Goal: Task Accomplishment & Management: Manage account settings

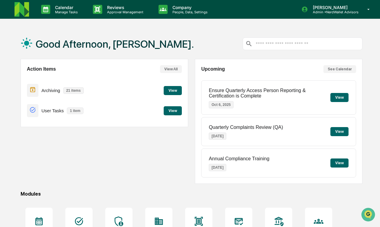
scroll to position [119, 0]
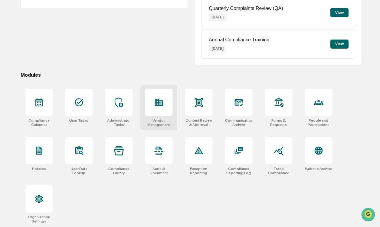
click at [157, 103] on icon at bounding box center [159, 102] width 8 height 7
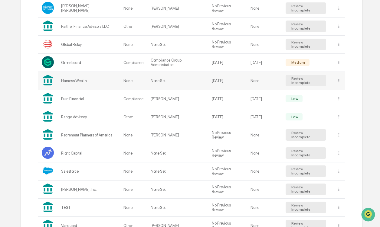
scroll to position [327, 0]
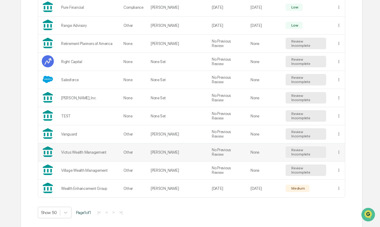
click at [253, 155] on td "None" at bounding box center [264, 153] width 35 height 18
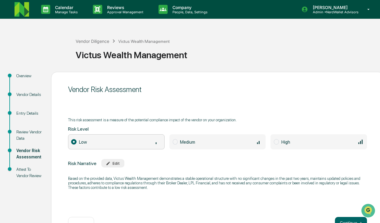
click at [28, 138] on div "Review Vendor Data" at bounding box center [28, 135] width 25 height 13
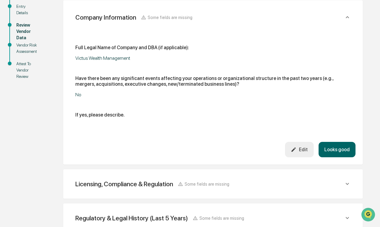
scroll to position [178, 0]
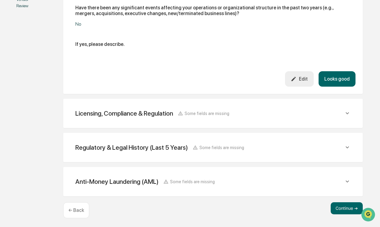
click at [143, 102] on div "Licensing, Compliance & Regulation Some fields are missing Do you claim any exe…" at bounding box center [212, 113] width 299 height 29
click at [142, 113] on div "Licensing, Compliance & Regulation" at bounding box center [124, 114] width 98 height 8
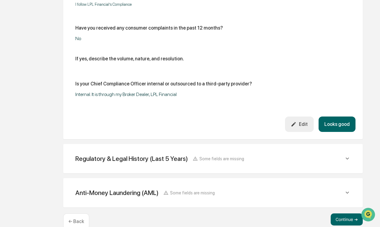
scroll to position [538, 0]
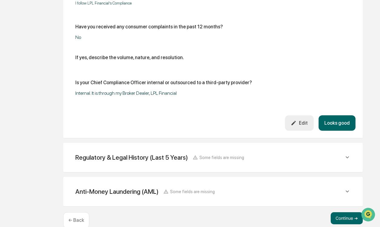
click at [135, 156] on div "Regulatory & Legal History (Last 5 Years)" at bounding box center [131, 158] width 112 height 8
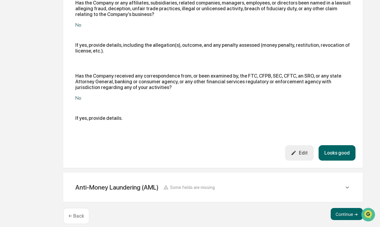
scroll to position [767, 0]
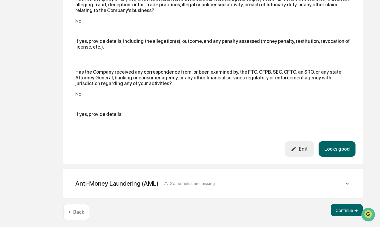
click at [119, 180] on div "Anti-Money Laundering (AML)" at bounding box center [116, 184] width 83 height 8
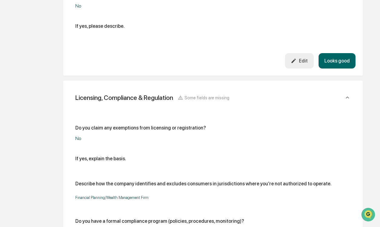
scroll to position [0, 0]
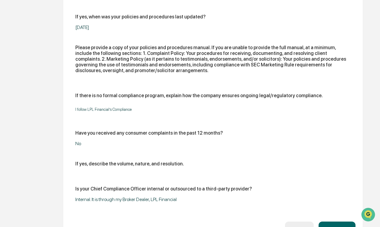
scroll to position [428, 0]
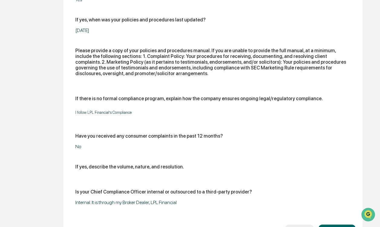
click at [112, 110] on p "I follow LPL Financial’s Compliance​" at bounding box center [150, 112] width 151 height 5
drag, startPoint x: 112, startPoint y: 110, endPoint x: 116, endPoint y: 112, distance: 4.1
click at [116, 112] on p "I follow LPL Financial’s Compliance​" at bounding box center [150, 112] width 151 height 5
click at [110, 112] on p "I follow LPL Financial’s Compliance​" at bounding box center [150, 112] width 151 height 5
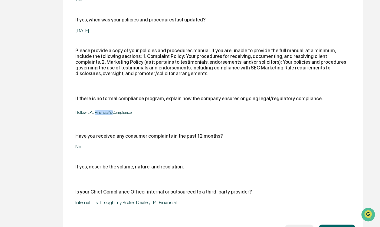
click at [110, 112] on p "I follow LPL Financial’s Compliance​" at bounding box center [150, 112] width 151 height 5
drag, startPoint x: 110, startPoint y: 112, endPoint x: 98, endPoint y: 109, distance: 11.7
click at [98, 110] on p "I follow LPL Financial’s Compliance​" at bounding box center [150, 112] width 151 height 5
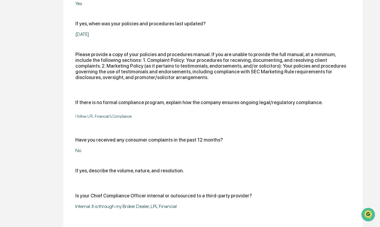
scroll to position [434, 0]
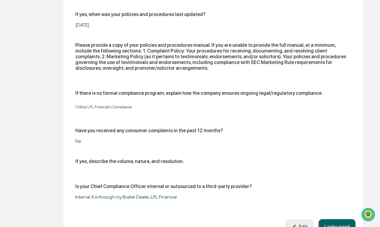
click at [167, 122] on div "Do you claim any exemptions from licensing or registration? No If yes, explain …" at bounding box center [212, 43] width 275 height 313
drag, startPoint x: 125, startPoint y: 49, endPoint x: 262, endPoint y: 57, distance: 137.8
click at [262, 57] on div "Please provide a copy of your policies and procedures manual. If you are unable…" at bounding box center [212, 56] width 275 height 29
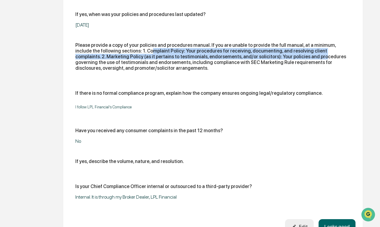
drag, startPoint x: 262, startPoint y: 57, endPoint x: 236, endPoint y: 73, distance: 31.5
click at [236, 73] on div "Please provide a copy of your policies and procedures manual. If you are unable…" at bounding box center [212, 59] width 275 height 34
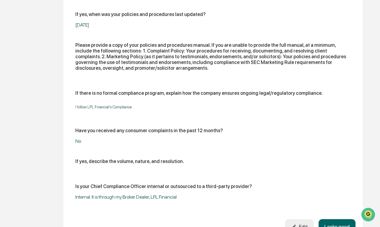
scroll to position [443, 0]
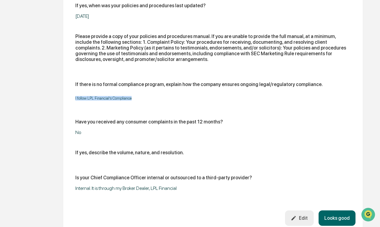
drag, startPoint x: 131, startPoint y: 96, endPoint x: 69, endPoint y: 98, distance: 61.4
click at [69, 98] on div "Licensing, Compliance & Regulation Some fields are missing Do you claim any exe…" at bounding box center [212, 33] width 299 height 399
drag, startPoint x: 69, startPoint y: 98, endPoint x: 106, endPoint y: 97, distance: 37.2
click at [106, 97] on p "I follow LPL Financial’s Compliance​" at bounding box center [150, 98] width 151 height 5
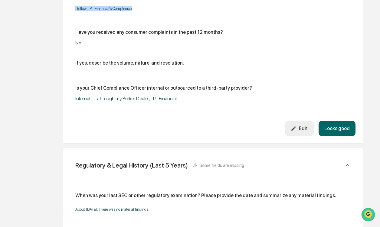
scroll to position [542, 0]
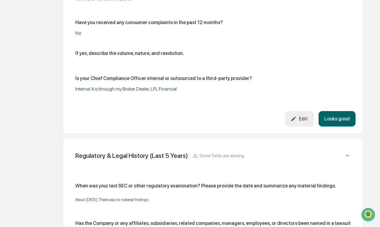
click at [152, 89] on div "Internal. It is through my Broker Dealer, LPL Financial" at bounding box center [150, 89] width 151 height 6
drag, startPoint x: 151, startPoint y: 89, endPoint x: 126, endPoint y: 91, distance: 25.2
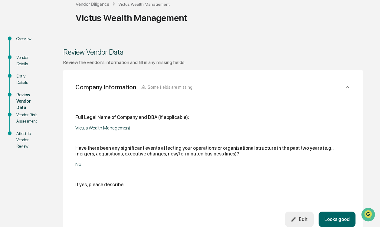
scroll to position [29, 0]
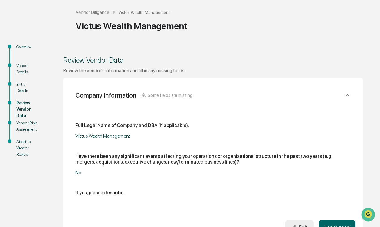
click at [122, 137] on div "Victus Wealth Management" at bounding box center [150, 136] width 151 height 6
drag, startPoint x: 122, startPoint y: 137, endPoint x: 92, endPoint y: 138, distance: 30.0
click at [92, 138] on div "Victus Wealth Management" at bounding box center [150, 136] width 151 height 6
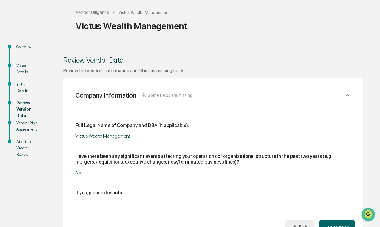
click at [114, 150] on div "Full Legal Name of Company and DBA (if applicable): Victus Wealth Management Ha…" at bounding box center [212, 162] width 275 height 78
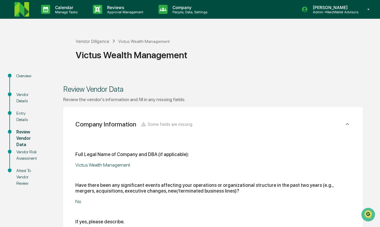
click at [24, 7] on img at bounding box center [22, 9] width 15 height 15
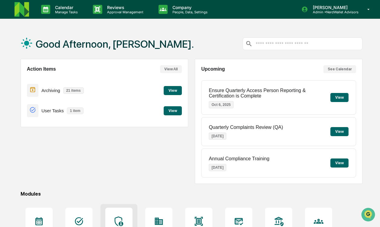
click at [121, 217] on icon at bounding box center [119, 222] width 10 height 10
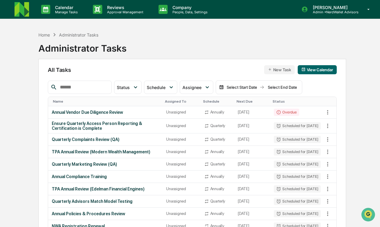
click at [24, 7] on img at bounding box center [22, 9] width 15 height 15
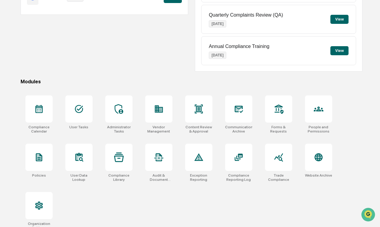
scroll to position [113, 0]
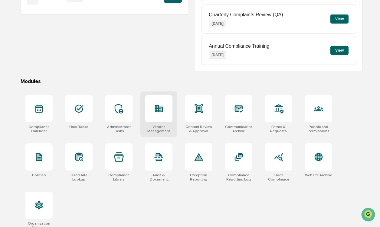
click at [153, 104] on div at bounding box center [158, 108] width 27 height 27
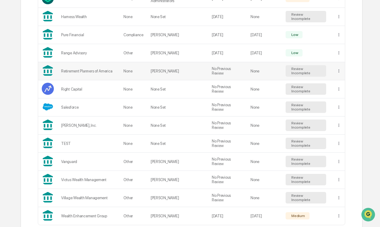
scroll to position [327, 0]
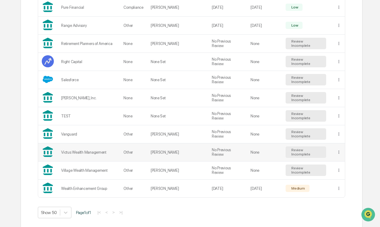
click at [81, 144] on td "Victus Wealth Management" at bounding box center [88, 153] width 62 height 18
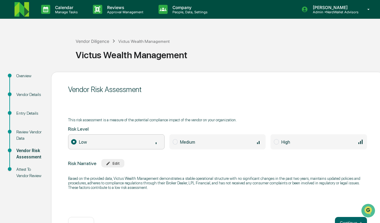
click at [28, 111] on div "Entry Details" at bounding box center [28, 113] width 25 height 6
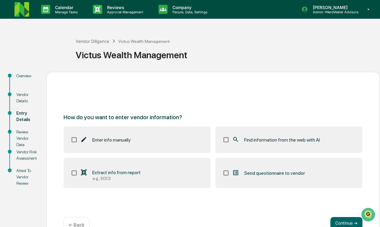
click at [20, 134] on div "Review Vendor Data" at bounding box center [26, 138] width 21 height 19
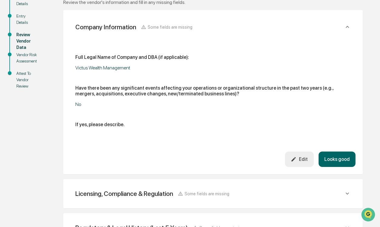
scroll to position [178, 0]
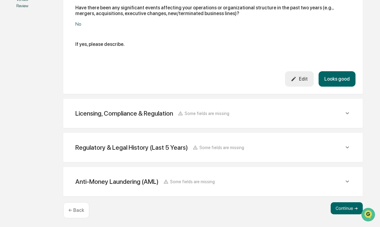
click at [247, 110] on div "Licensing, Compliance & Regulation Some fields are missing" at bounding box center [209, 114] width 268 height 8
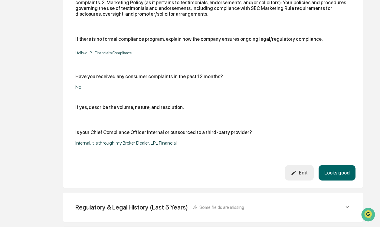
scroll to position [547, 0]
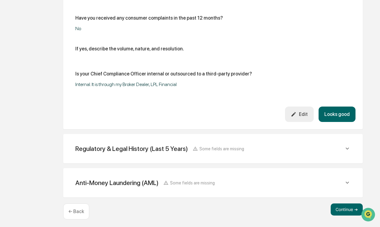
click at [110, 149] on div "Regulatory & Legal History (Last 5 Years)" at bounding box center [131, 149] width 112 height 8
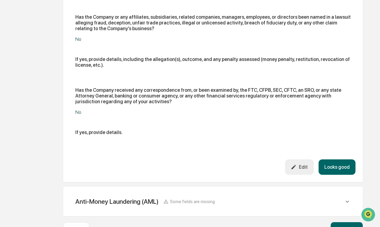
scroll to position [767, 0]
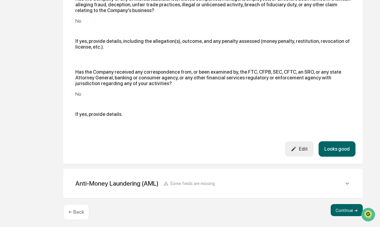
click at [119, 181] on div "Anti-Money Laundering (AML)" at bounding box center [116, 184] width 83 height 8
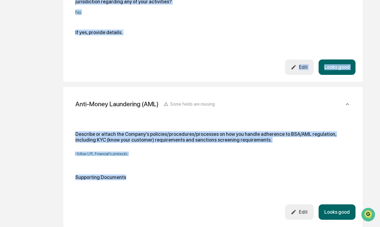
scroll to position [878, 0]
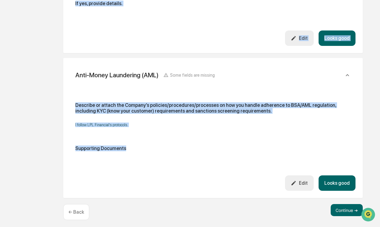
drag, startPoint x: 76, startPoint y: 132, endPoint x: 139, endPoint y: 140, distance: 63.7
copy div "Full Legal Name of Company and DBA (if applicable): Victus Wealth Management Ha…"
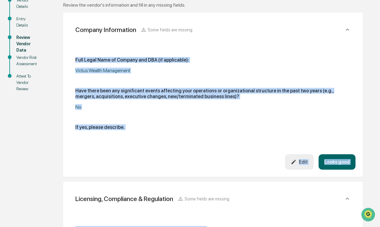
scroll to position [0, 0]
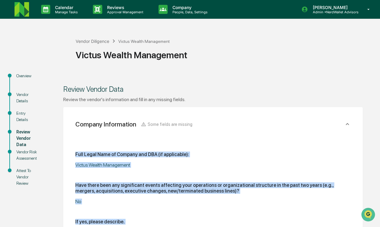
click at [16, 5] on img at bounding box center [22, 9] width 15 height 15
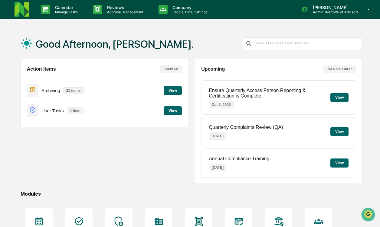
scroll to position [119, 0]
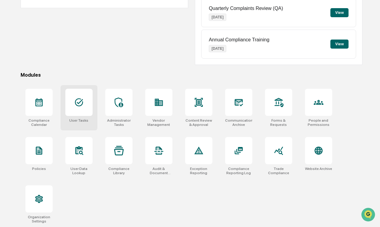
click at [70, 111] on div at bounding box center [78, 102] width 27 height 27
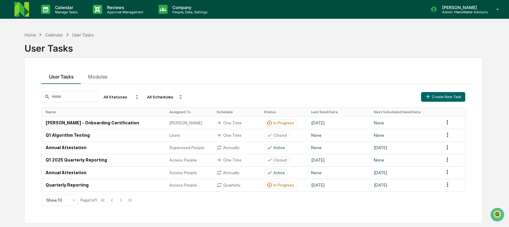
click at [20, 10] on img at bounding box center [22, 9] width 15 height 15
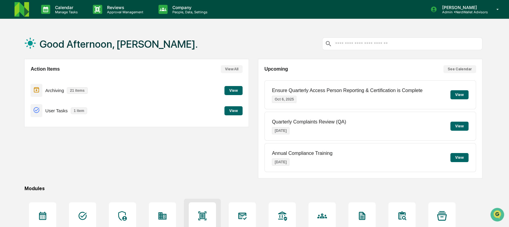
click at [192, 203] on div at bounding box center [202, 216] width 27 height 27
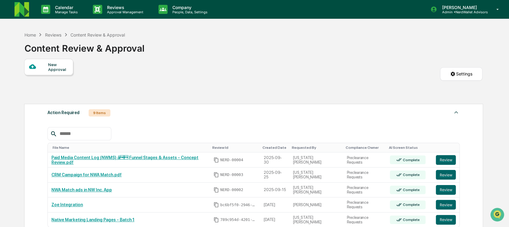
scroll to position [93, 0]
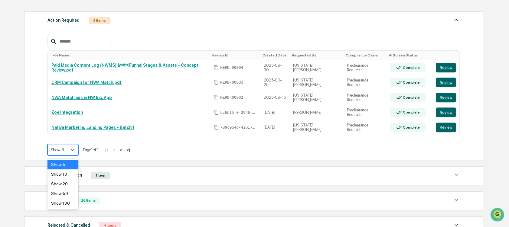
click at [60, 149] on div at bounding box center [57, 150] width 13 height 6
click at [57, 182] on div "Show 20" at bounding box center [62, 184] width 31 height 10
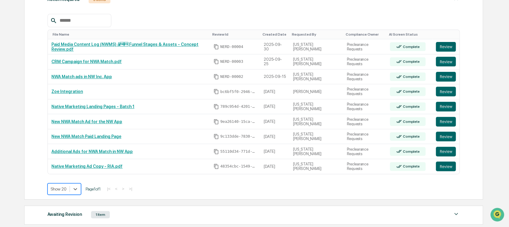
scroll to position [114, 0]
click at [91, 105] on link "Native Marketing Landing Pages - Batch 1" at bounding box center [92, 106] width 83 height 5
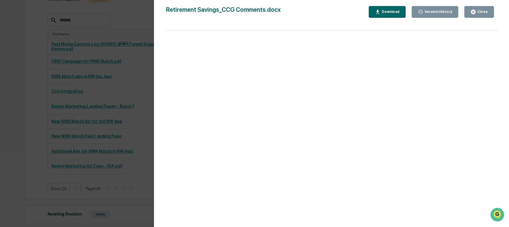
click at [99, 87] on div "Version History 07/12/2025, 09:19 PM DeeAnn Mays (Dempsey) 07/12/2025, 08:14 PM…" at bounding box center [254, 113] width 509 height 227
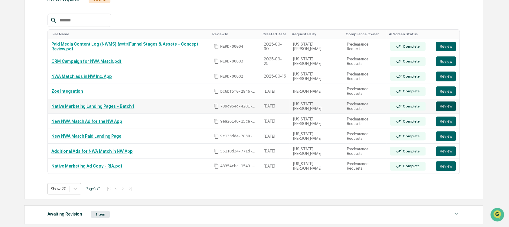
click at [447, 106] on button "Review" at bounding box center [446, 107] width 20 height 10
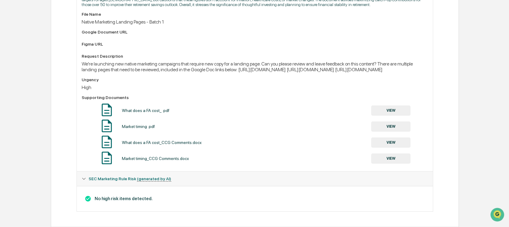
scroll to position [202, 0]
click at [388, 164] on button "VIEW" at bounding box center [390, 159] width 39 height 10
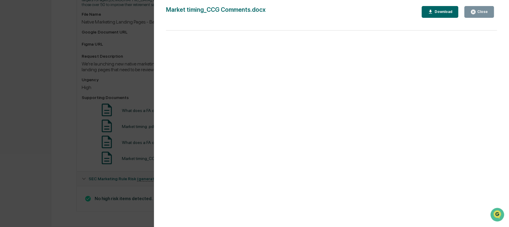
click at [436, 12] on div "Download" at bounding box center [442, 12] width 19 height 4
click at [89, 116] on div "Version History [DATE] 09:19 PM [PERSON_NAME] ([PERSON_NAME]) Market timing_CCG…" at bounding box center [254, 113] width 509 height 227
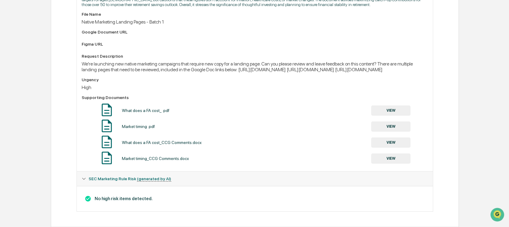
drag, startPoint x: 313, startPoint y: 66, endPoint x: 97, endPoint y: 67, distance: 215.9
click at [97, 67] on div "We're launching new native marketing campaigns that require new copy for a land…" at bounding box center [255, 66] width 346 height 11
copy div "[URL][DOMAIN_NAME]"
